Goal: Task Accomplishment & Management: Manage account settings

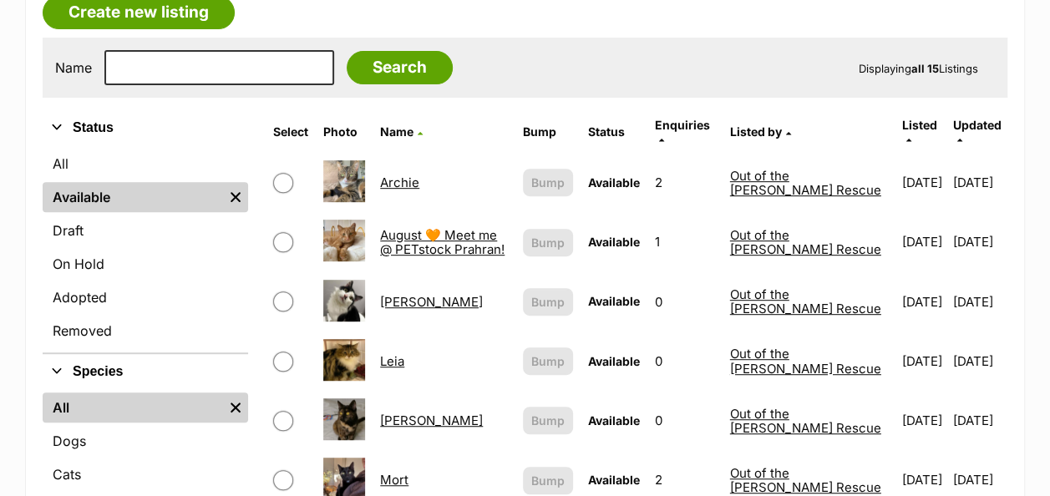
scroll to position [299, 0]
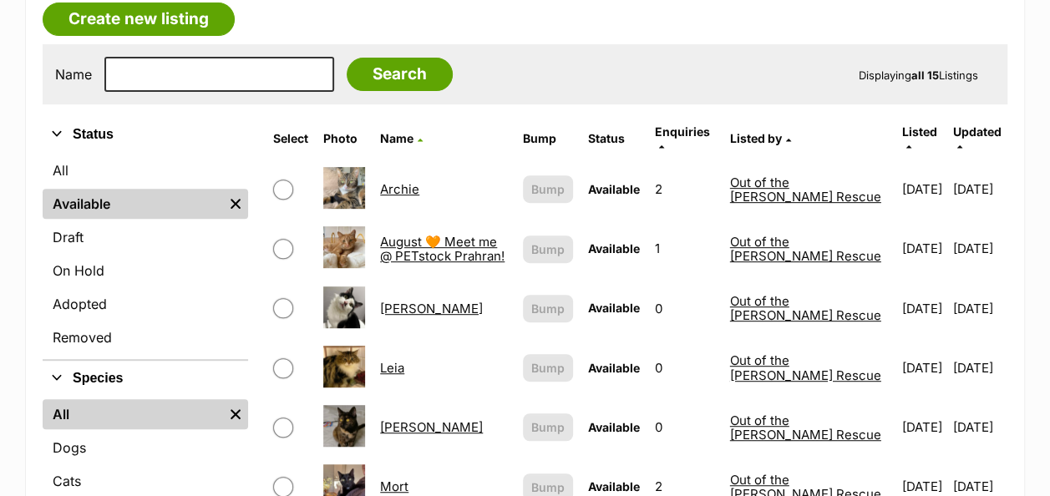
click at [404, 181] on link "Archie" at bounding box center [399, 189] width 39 height 16
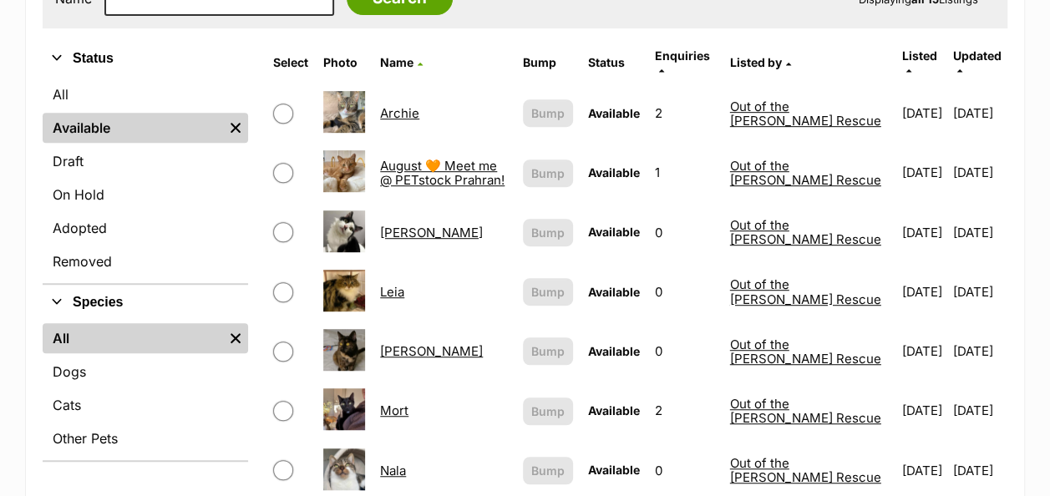
scroll to position [384, 0]
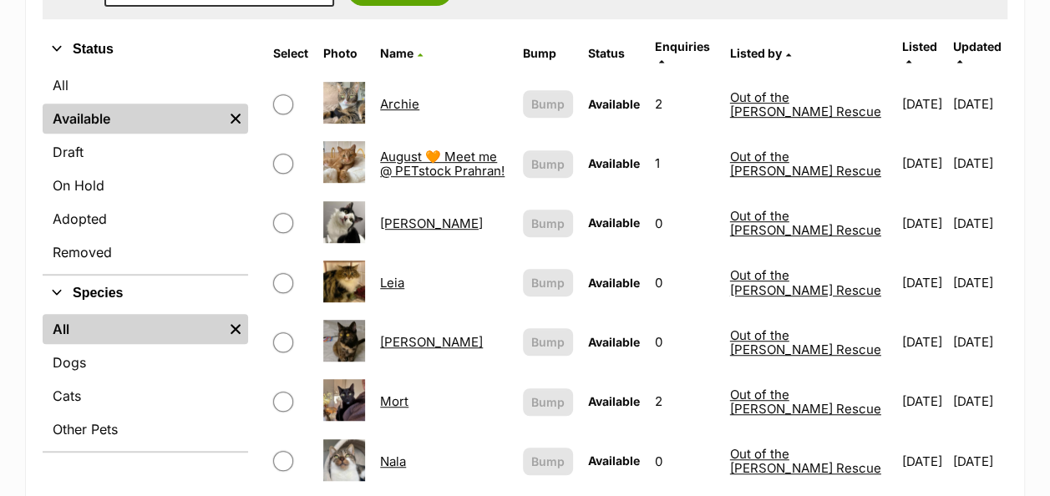
click at [404, 275] on link "Leia" at bounding box center [392, 283] width 24 height 16
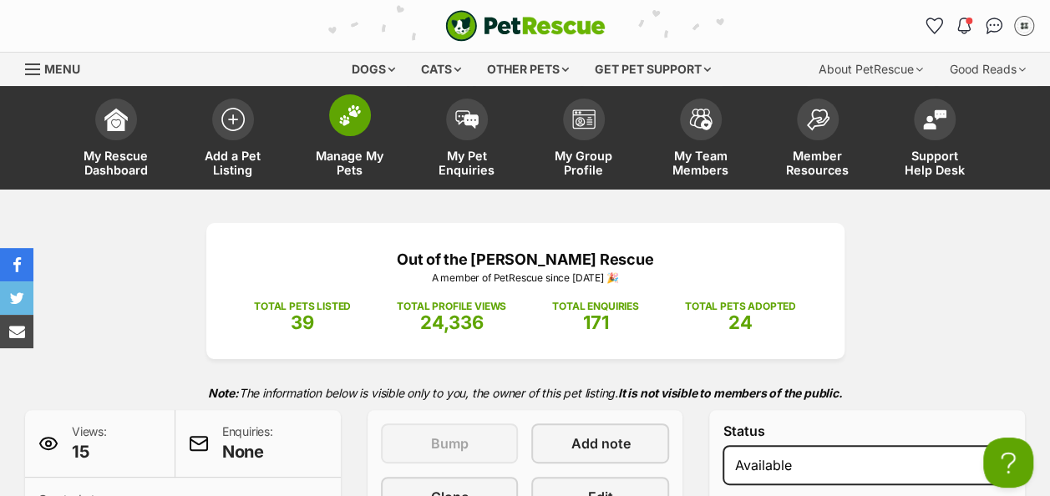
click at [355, 121] on img at bounding box center [349, 115] width 23 height 22
